Goal: Transaction & Acquisition: Purchase product/service

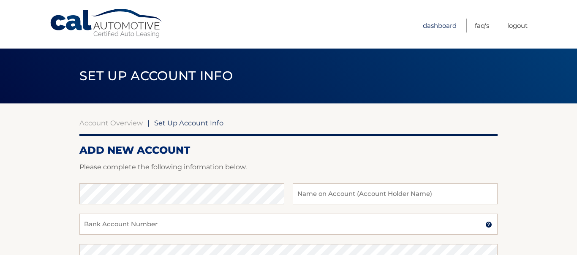
click at [441, 28] on link "Dashboard" at bounding box center [440, 26] width 34 height 14
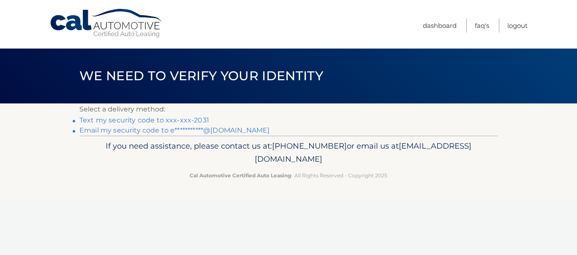
click at [155, 121] on link "Text my security code to xxx-xxx-2031" at bounding box center [144, 120] width 130 height 8
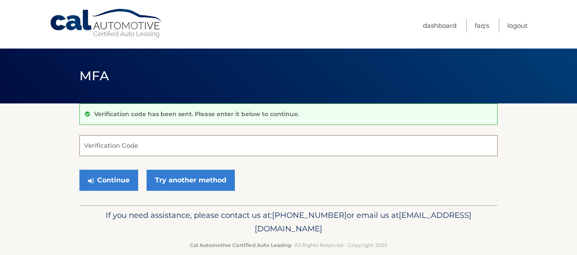
click at [148, 153] on input "Verification Code" at bounding box center [288, 145] width 418 height 21
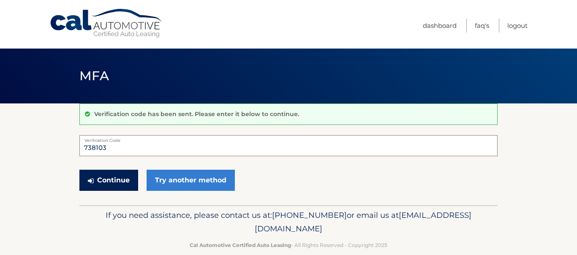
type input "738103"
click at [124, 180] on button "Continue" at bounding box center [108, 180] width 59 height 21
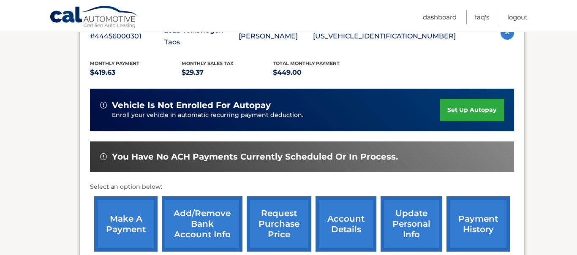
scroll to position [170, 0]
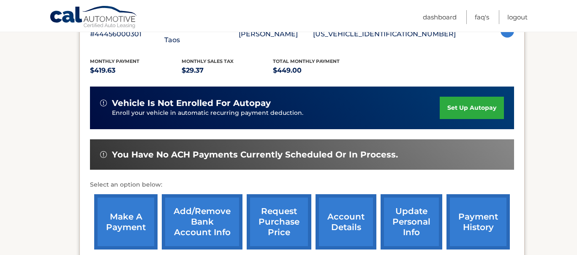
click at [223, 210] on link "Add/Remove bank account info" at bounding box center [202, 221] width 81 height 55
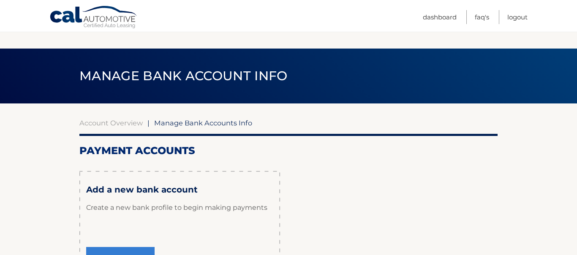
scroll to position [62, 0]
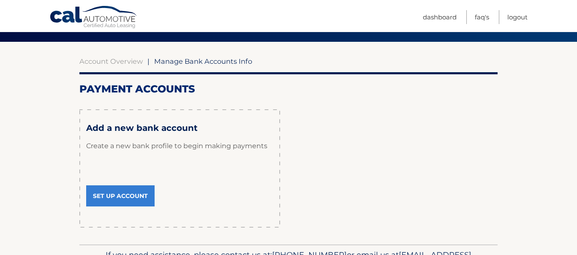
click at [134, 196] on link "Set Up Account" at bounding box center [120, 195] width 68 height 21
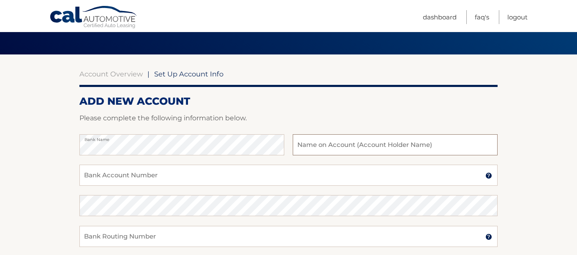
scroll to position [60, 0]
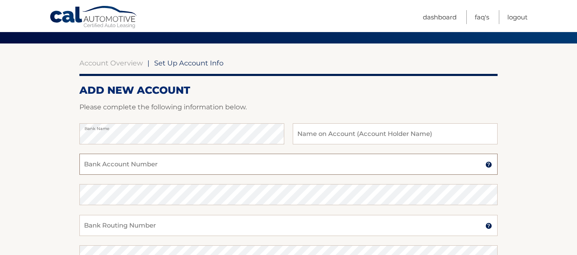
click at [113, 165] on input "Bank Account Number" at bounding box center [288, 164] width 418 height 21
type input "898086397253"
click at [302, 138] on input "text" at bounding box center [395, 133] width 205 height 21
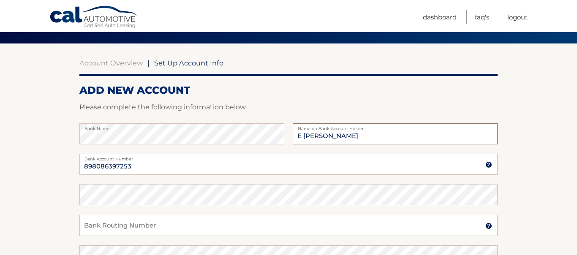
type input "E Mejia"
click at [141, 156] on label "Bank Account Number" at bounding box center [288, 157] width 418 height 7
click at [141, 156] on input "898086397253" at bounding box center [288, 164] width 418 height 21
click at [141, 165] on input "898086397253" at bounding box center [288, 164] width 418 height 21
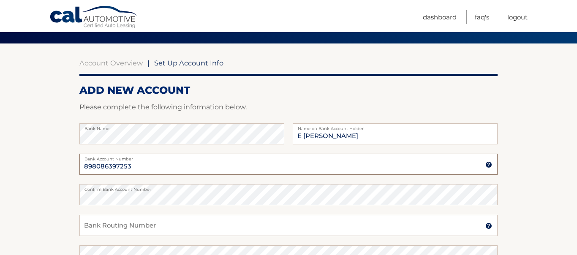
click at [141, 165] on input "898086397253" at bounding box center [288, 164] width 418 height 21
type input "898074565026"
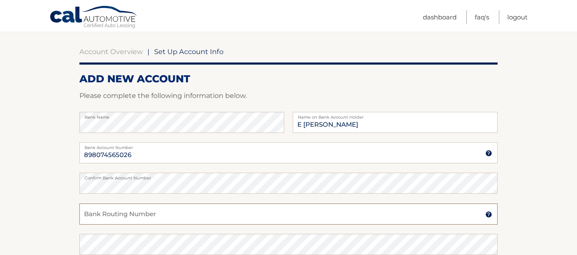
click at [116, 220] on input "Bank Routing Number" at bounding box center [288, 214] width 418 height 21
type input "063100277"
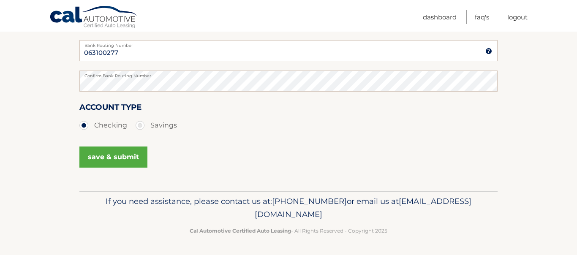
click at [121, 158] on button "save & submit" at bounding box center [113, 157] width 68 height 21
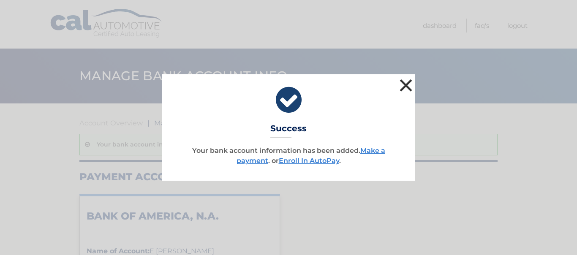
click at [405, 87] on button "×" at bounding box center [406, 85] width 17 height 17
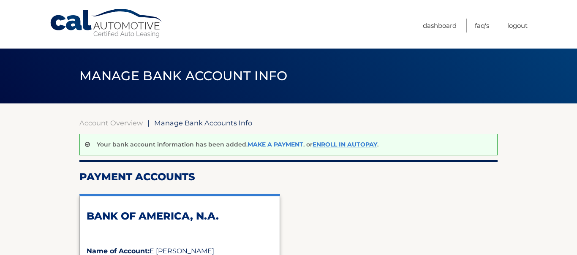
click at [271, 143] on link "Make a payment" at bounding box center [276, 145] width 56 height 8
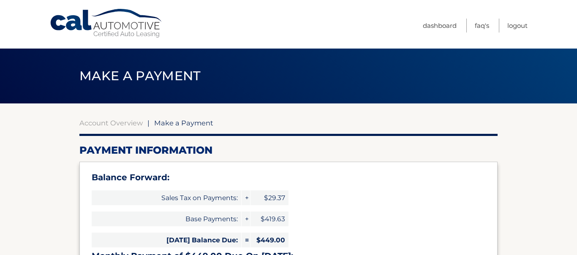
select select "MzllZTc4YzAtOTM1My00MjM2LTljZjAtZDhlY2E5NDA4N2Y4"
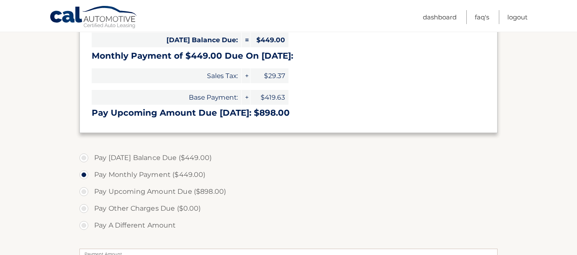
scroll to position [214, 0]
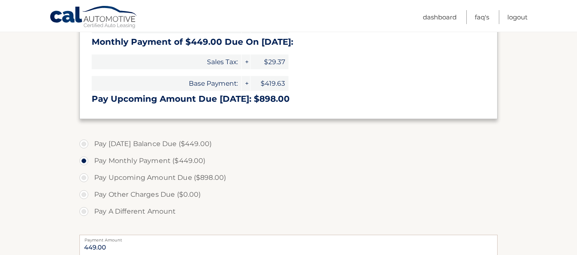
click at [171, 142] on label "Pay Today's Balance Due ($449.00)" at bounding box center [288, 144] width 418 height 17
click at [91, 142] on input "Pay Today's Balance Due ($449.00)" at bounding box center [87, 143] width 8 height 14
radio input "true"
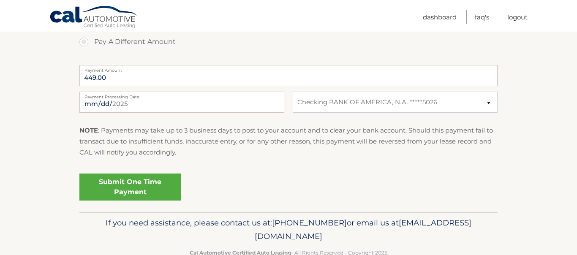
scroll to position [406, 0]
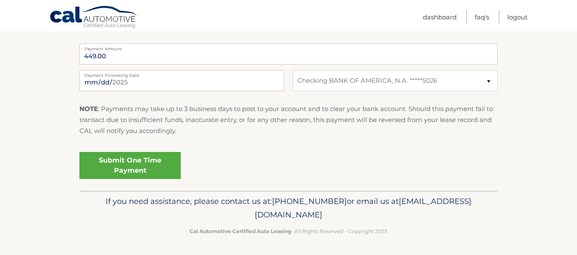
click at [164, 168] on link "Submit One Time Payment" at bounding box center [129, 165] width 101 height 27
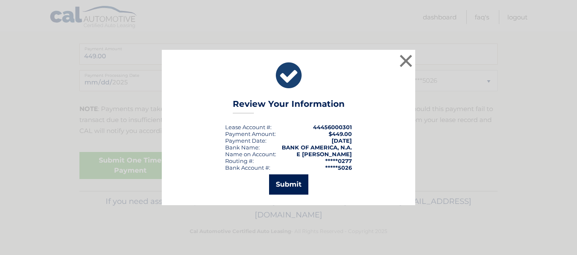
click at [288, 190] on button "Submit" at bounding box center [288, 184] width 39 height 20
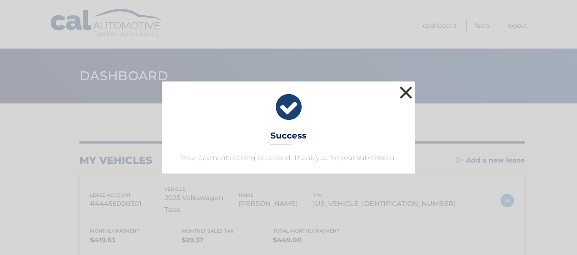
click at [408, 95] on button "×" at bounding box center [406, 92] width 17 height 17
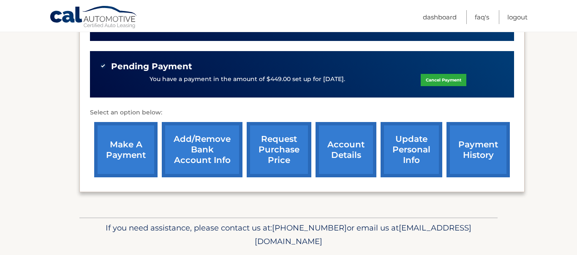
scroll to position [264, 0]
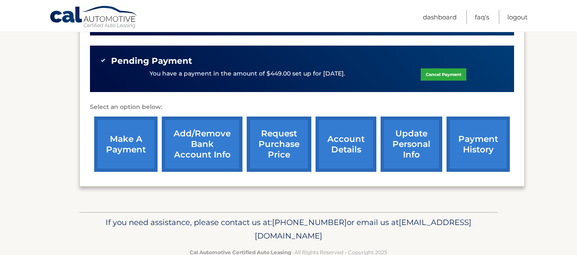
click at [358, 131] on link "account details" at bounding box center [346, 144] width 61 height 55
click at [340, 133] on link "account details" at bounding box center [346, 144] width 61 height 55
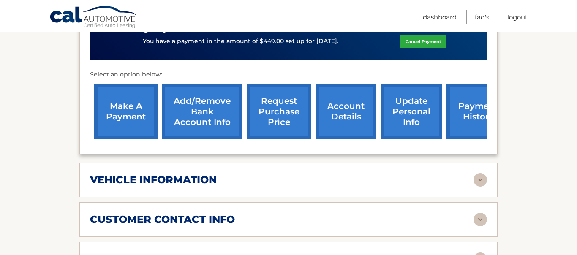
scroll to position [313, 0]
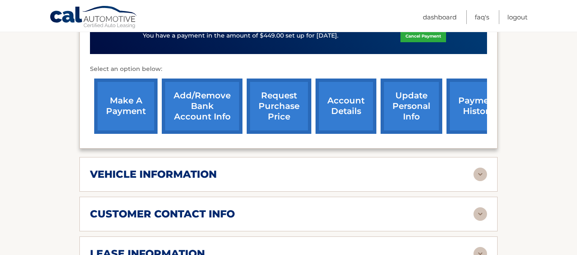
click at [338, 168] on div "vehicle information" at bounding box center [282, 174] width 384 height 13
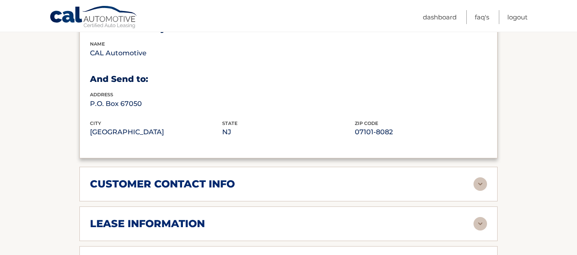
scroll to position [615, 0]
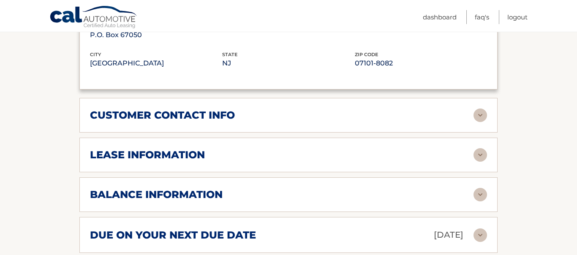
click at [337, 112] on div "customer contact info full name [PERSON_NAME] street address [STREET_ADDRESS] c…" at bounding box center [288, 115] width 418 height 35
